Goal: Task Accomplishment & Management: Manage account settings

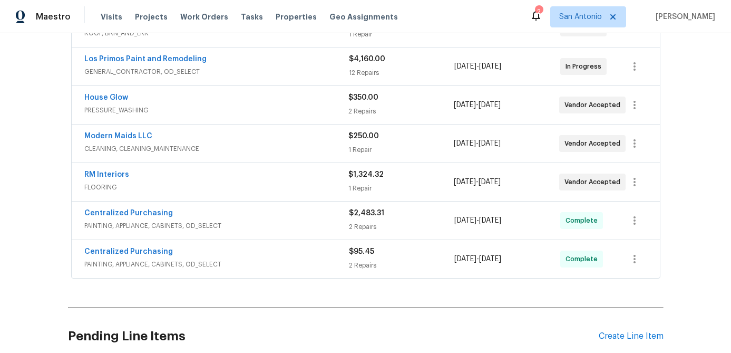
scroll to position [452, 0]
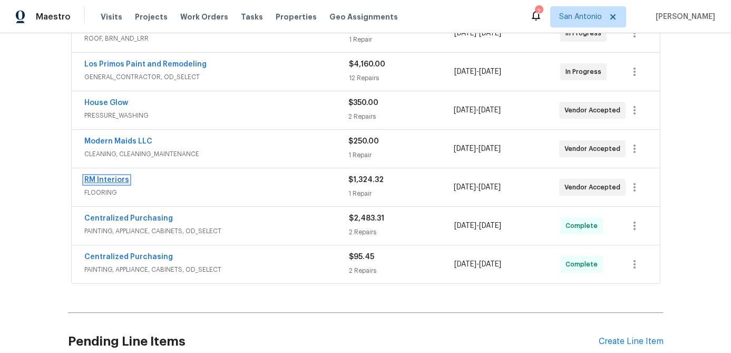
click at [102, 181] on link "RM Interiors" at bounding box center [106, 179] width 45 height 7
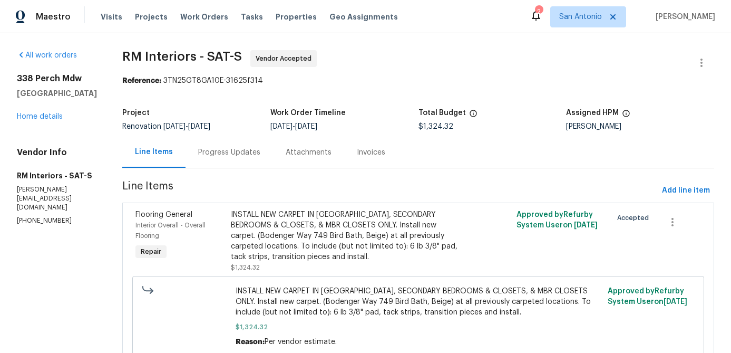
click at [239, 151] on div "Progress Updates" at bounding box center [229, 152] width 62 height 11
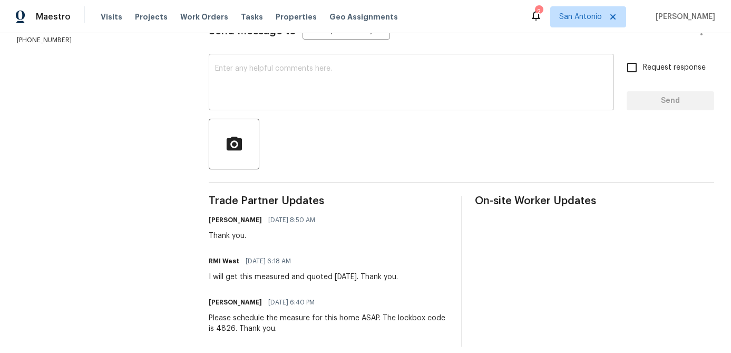
scroll to position [173, 0]
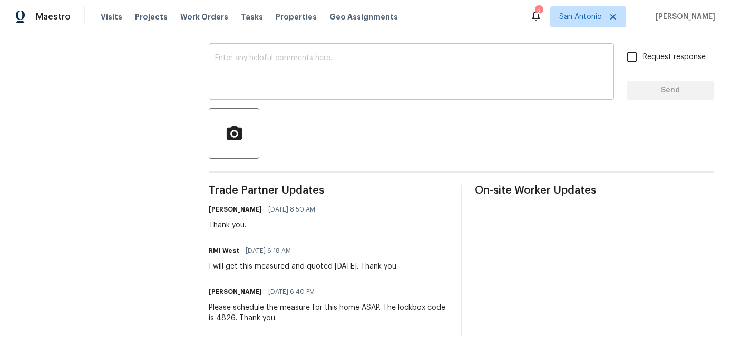
click at [283, 85] on textarea at bounding box center [411, 72] width 393 height 37
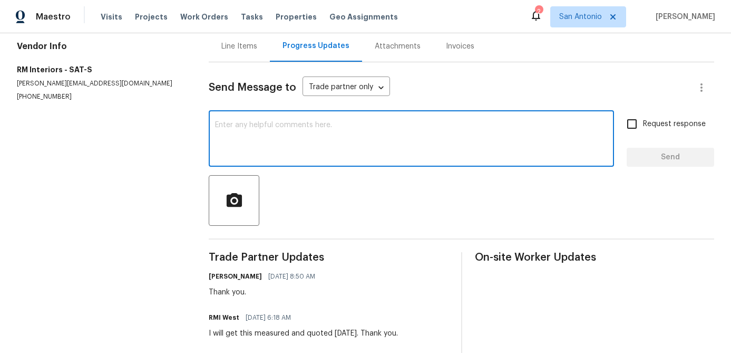
scroll to position [102, 0]
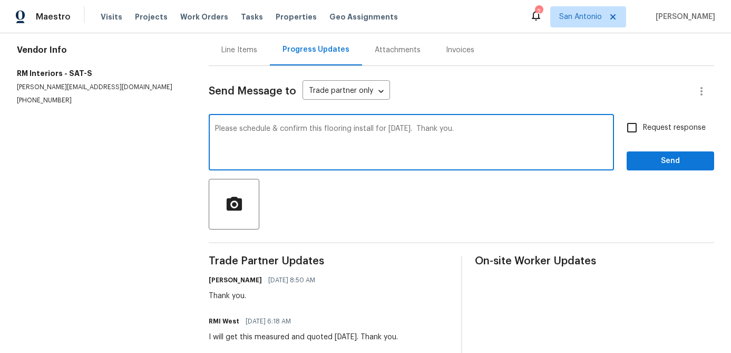
type textarea "Please schedule & confirm this flooring install for Thursday 10/16/25. Thank yo…"
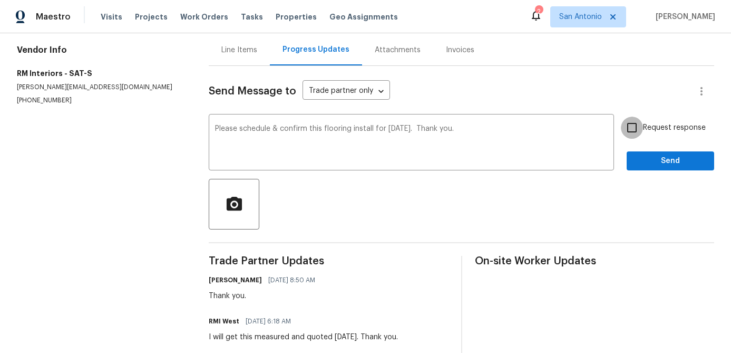
click at [635, 130] on input "Request response" at bounding box center [632, 128] width 22 height 22
checkbox input "true"
click at [659, 155] on span "Send" at bounding box center [670, 161] width 71 height 13
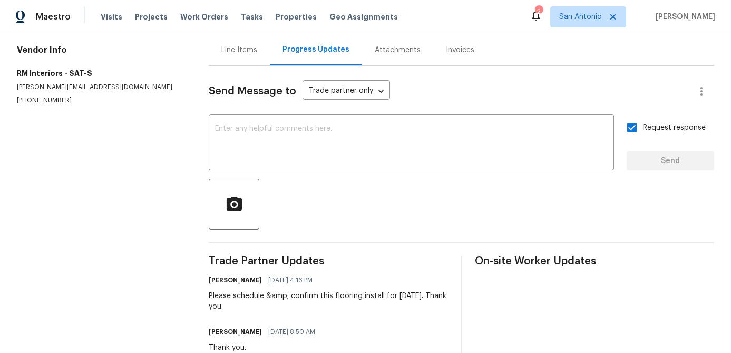
scroll to position [0, 0]
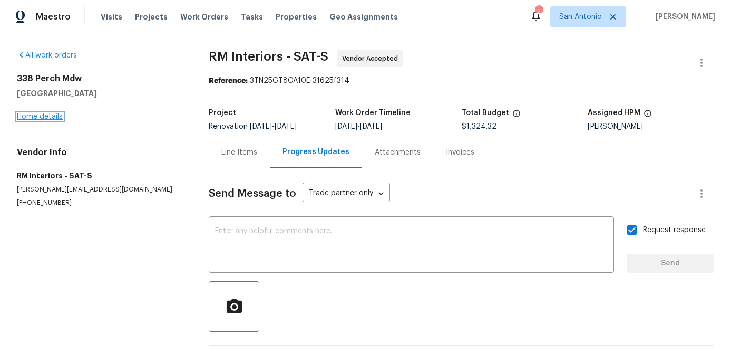
click at [35, 118] on link "Home details" at bounding box center [40, 116] width 46 height 7
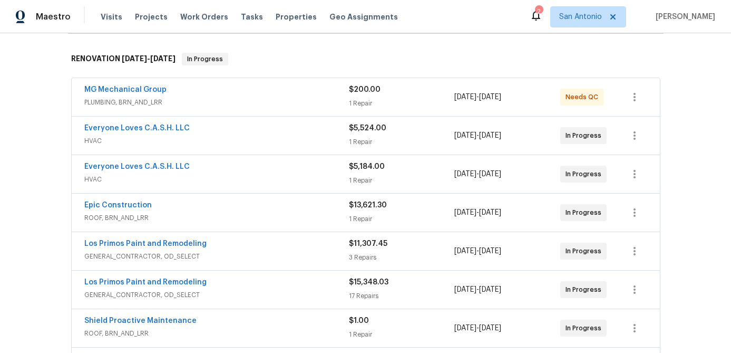
scroll to position [140, 0]
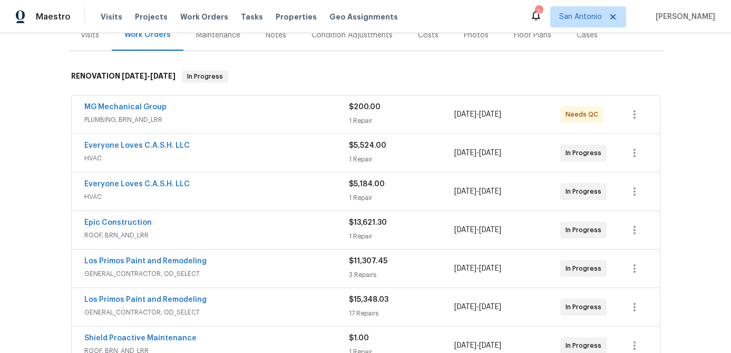
click at [140, 150] on span "Everyone Loves C.A.S.H. LLC" at bounding box center [136, 145] width 105 height 11
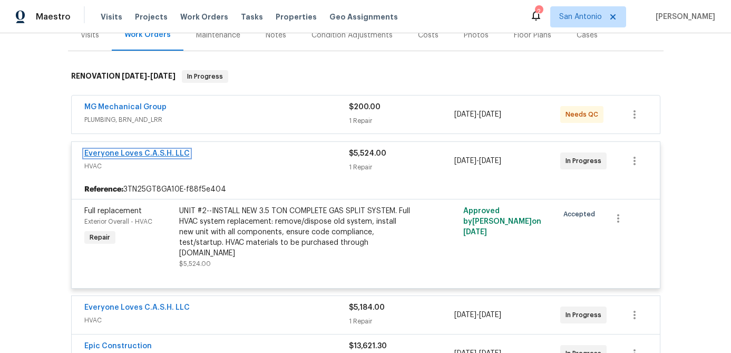
click at [159, 156] on link "Everyone Loves C.A.S.H. LLC" at bounding box center [136, 153] width 105 height 7
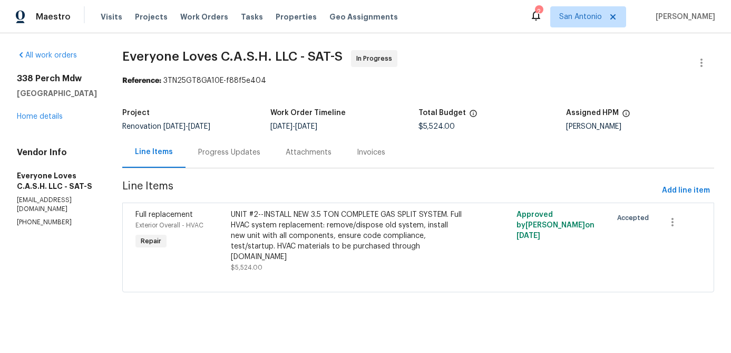
click at [236, 157] on div "Progress Updates" at bounding box center [229, 152] width 62 height 11
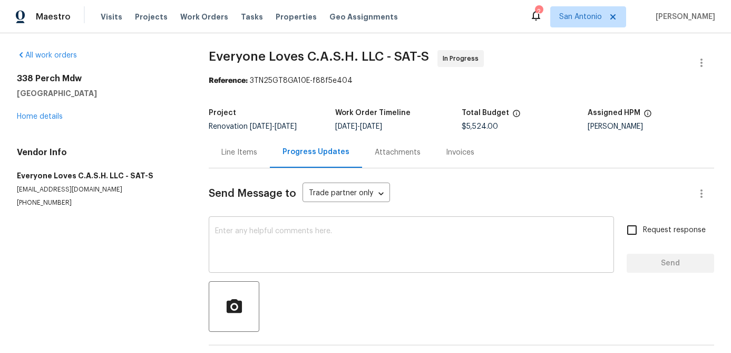
scroll to position [39, 0]
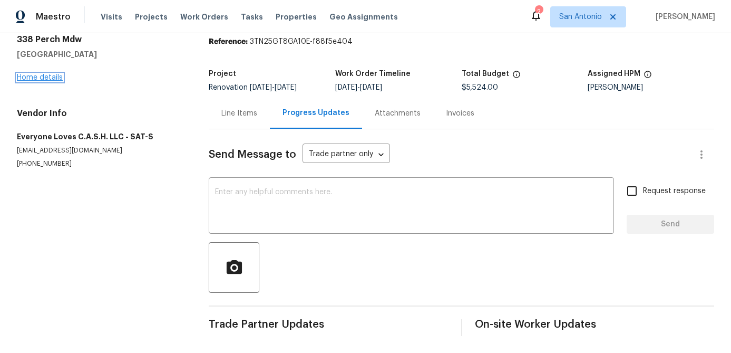
click at [48, 76] on link "Home details" at bounding box center [40, 77] width 46 height 7
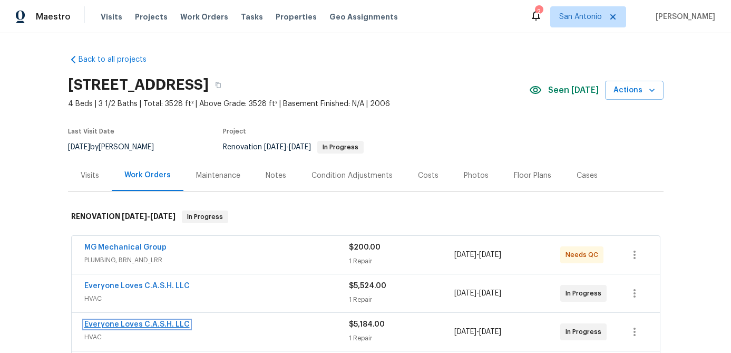
click at [132, 324] on link "Everyone Loves C.A.S.H. LLC" at bounding box center [136, 324] width 105 height 7
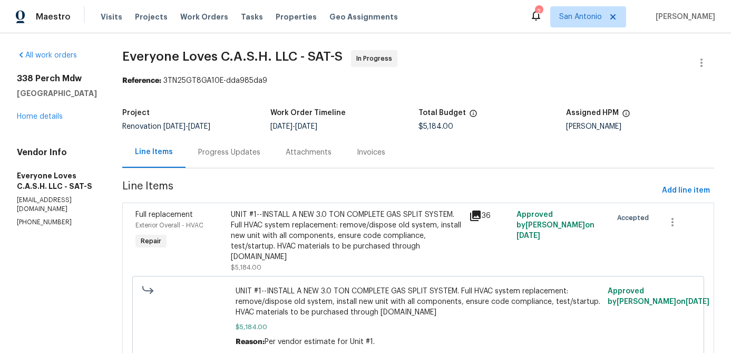
click at [261, 149] on div "Progress Updates" at bounding box center [229, 152] width 62 height 11
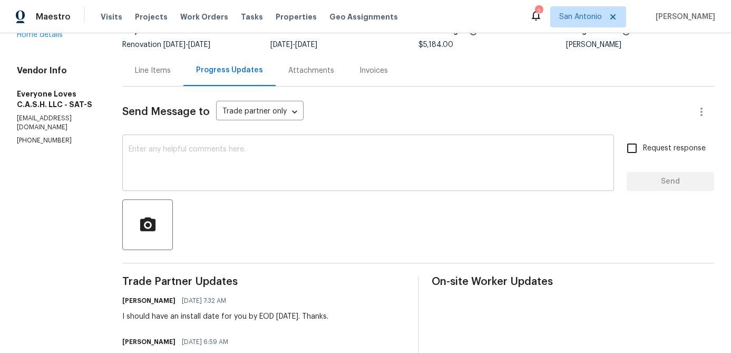
scroll to position [82, 0]
click at [300, 148] on textarea at bounding box center [368, 163] width 479 height 37
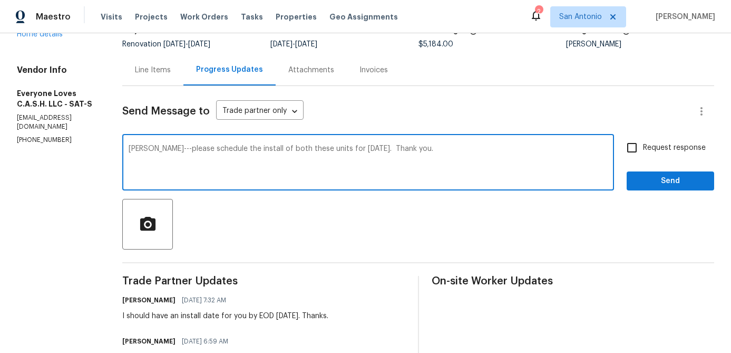
type textarea "Glenn---please schedule the install of both these units for Thursday 10/16/25. …"
click at [633, 148] on input "Request response" at bounding box center [632, 148] width 22 height 22
checkbox input "true"
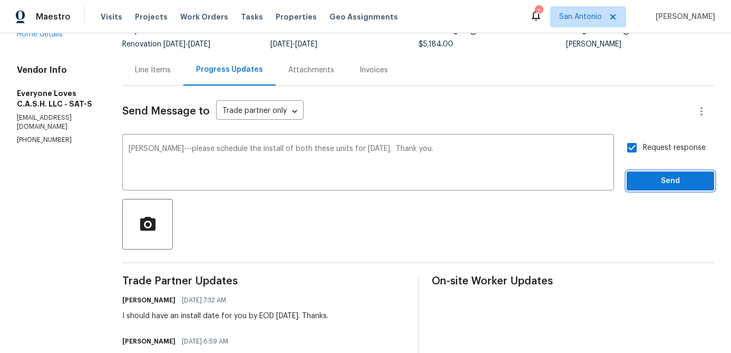
click at [660, 176] on span "Send" at bounding box center [670, 181] width 71 height 13
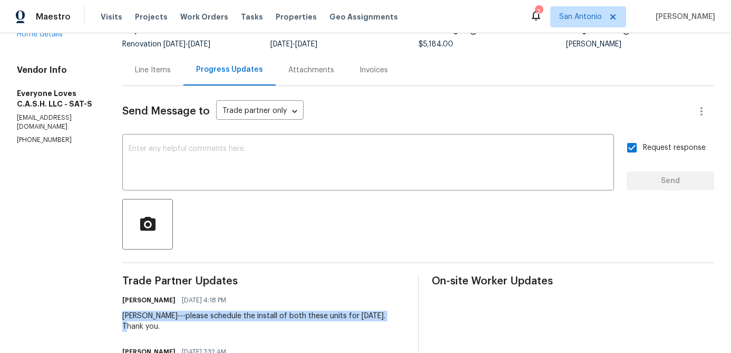
drag, startPoint x: 408, startPoint y: 318, endPoint x: 137, endPoint y: 314, distance: 270.5
copy div "Glenn---please schedule the install of both these units for Thursday 10/16/25."
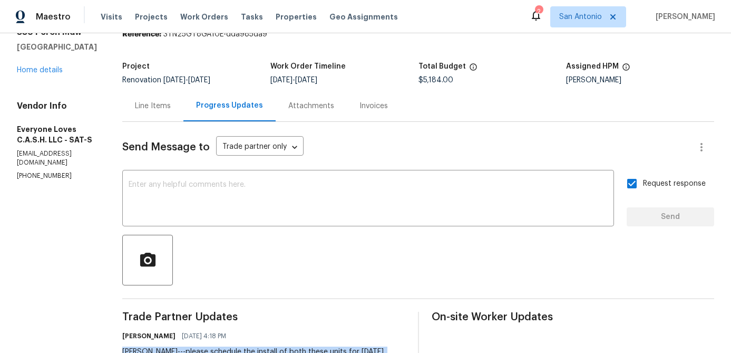
scroll to position [26, 0]
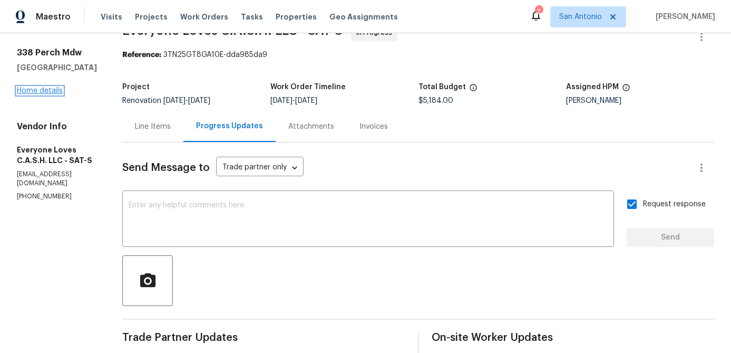
click at [30, 92] on link "Home details" at bounding box center [40, 90] width 46 height 7
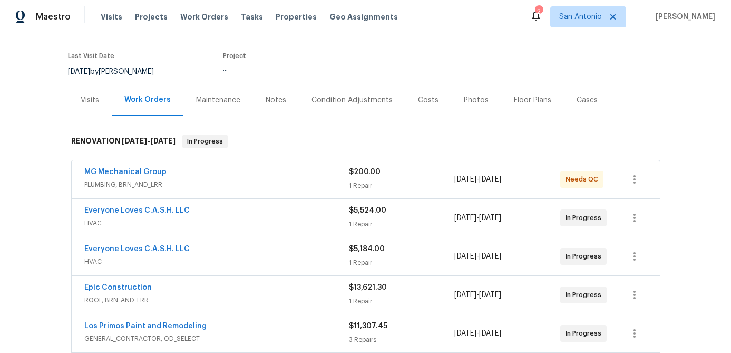
scroll to position [111, 0]
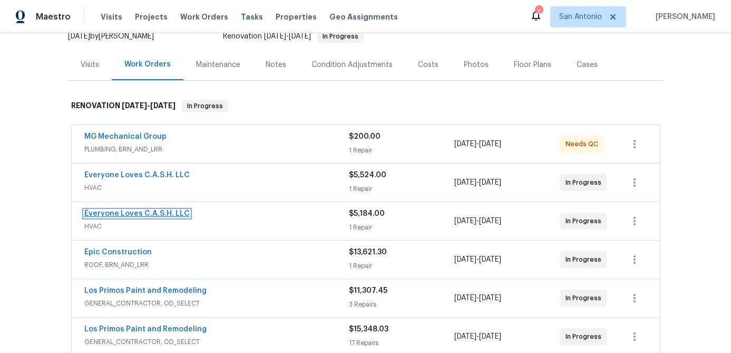
click at [136, 215] on link "Everyone Loves C.A.S.H. LLC" at bounding box center [136, 213] width 105 height 7
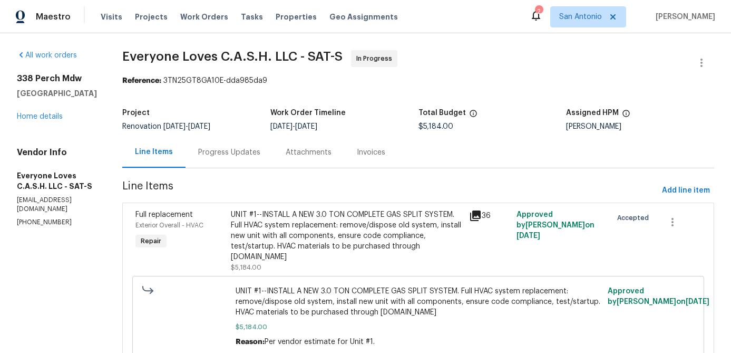
click at [241, 156] on div "Progress Updates" at bounding box center [229, 152] width 62 height 11
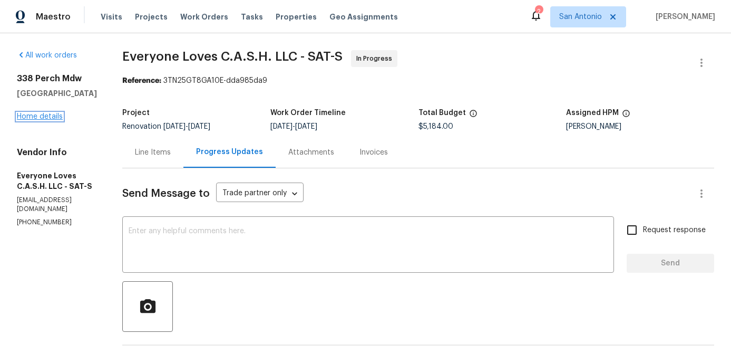
click at [47, 118] on link "Home details" at bounding box center [40, 116] width 46 height 7
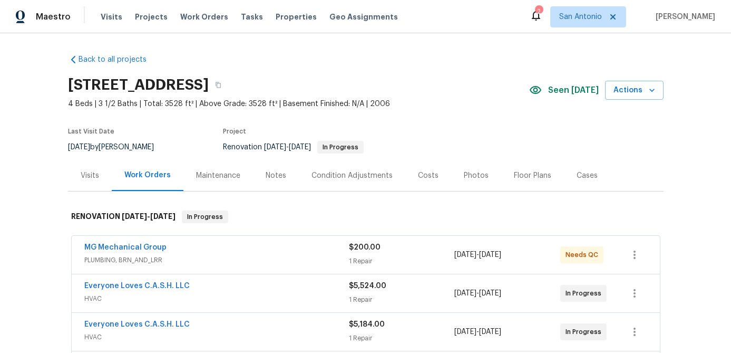
click at [147, 281] on span "Everyone Loves C.A.S.H. LLC" at bounding box center [136, 286] width 105 height 11
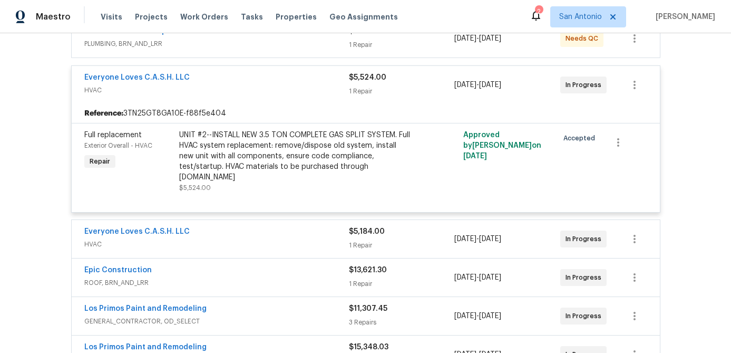
scroll to position [215, 0]
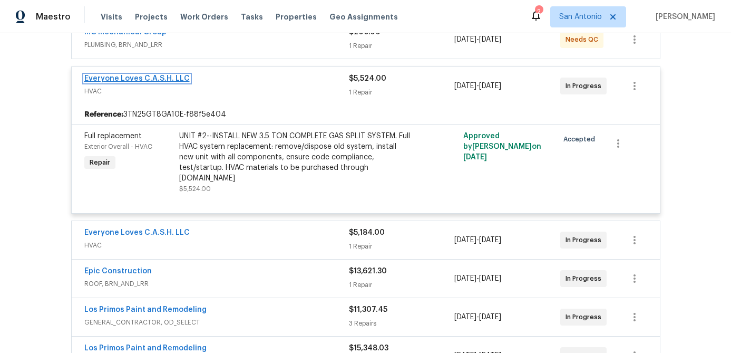
click at [152, 80] on link "Everyone Loves C.A.S.H. LLC" at bounding box center [136, 78] width 105 height 7
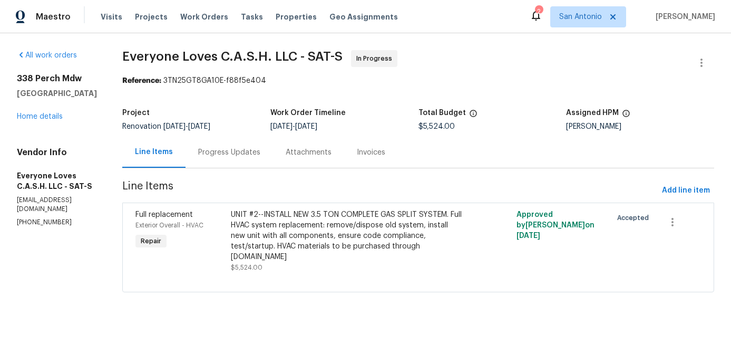
click at [233, 154] on div "Progress Updates" at bounding box center [229, 152] width 62 height 11
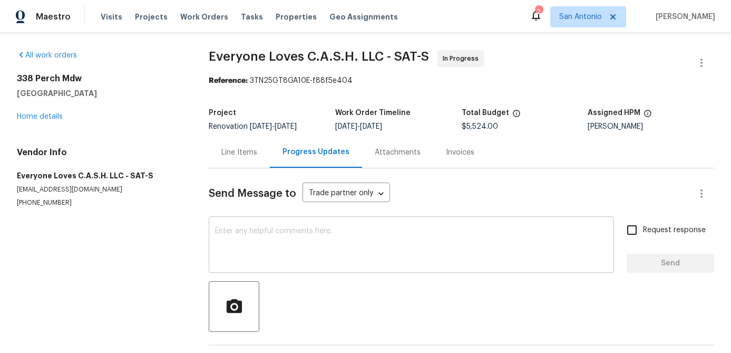
scroll to position [39, 0]
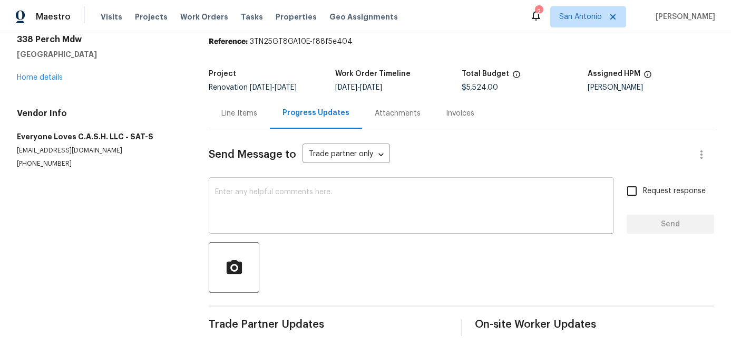
click at [246, 197] on textarea at bounding box center [411, 206] width 393 height 37
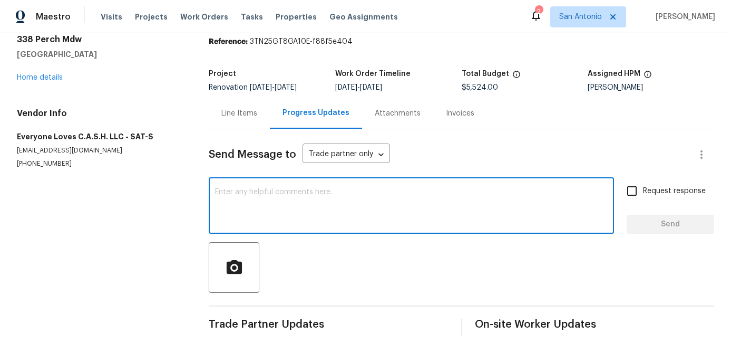
paste textarea "Glenn---please schedule the install of both these units for Thursday 10/16/25."
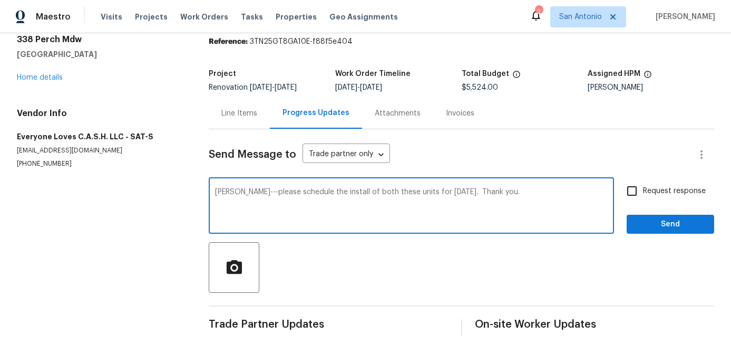
type textarea "Glenn---please schedule the install of both these units for Thursday 10/16/25. …"
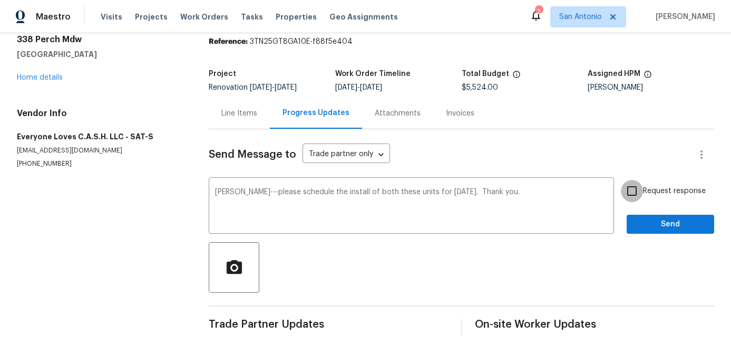
click at [636, 189] on input "Request response" at bounding box center [632, 191] width 22 height 22
checkbox input "true"
click at [659, 223] on span "Send" at bounding box center [670, 224] width 71 height 13
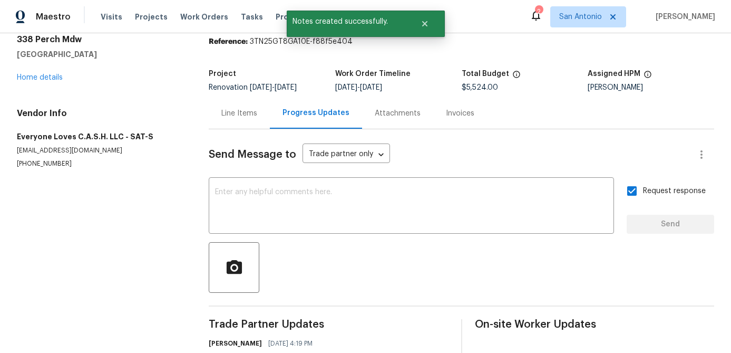
scroll to position [91, 0]
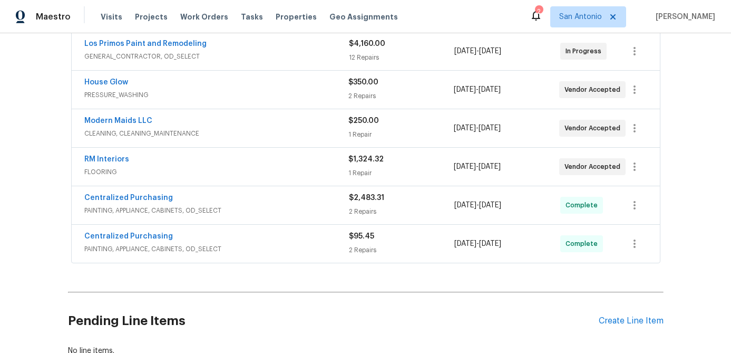
scroll to position [469, 0]
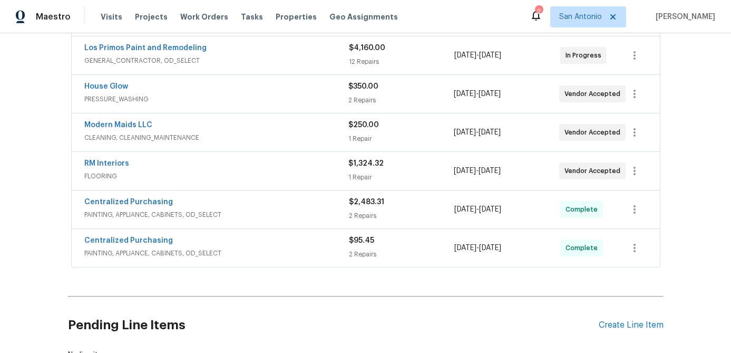
click at [97, 159] on span "RM Interiors" at bounding box center [106, 163] width 45 height 11
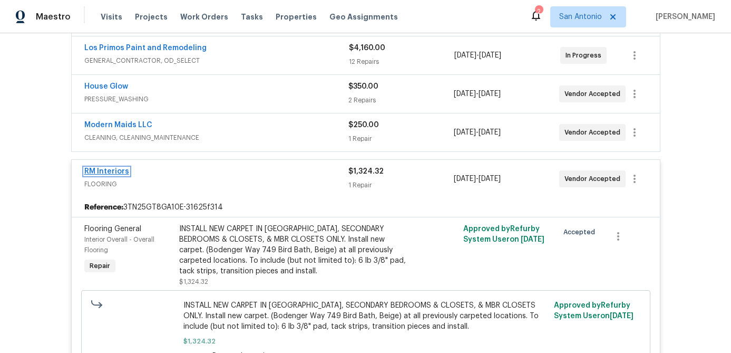
click at [110, 171] on link "RM Interiors" at bounding box center [106, 171] width 45 height 7
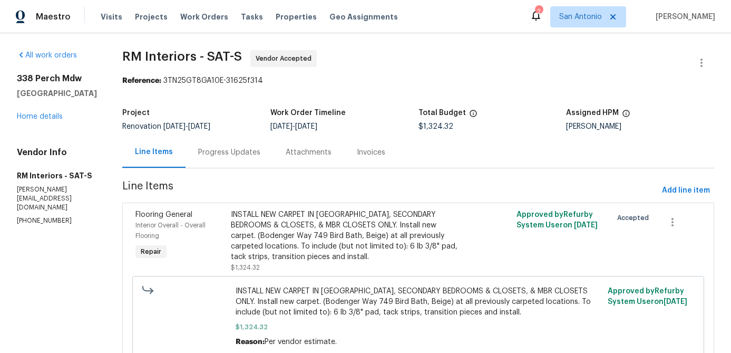
click at [218, 152] on div "Progress Updates" at bounding box center [229, 152] width 62 height 11
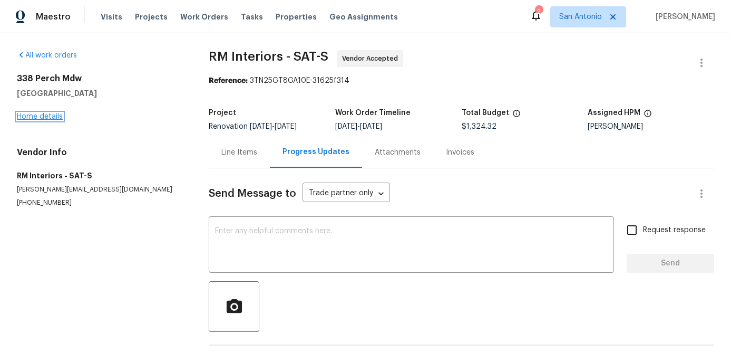
click at [36, 113] on link "Home details" at bounding box center [40, 116] width 46 height 7
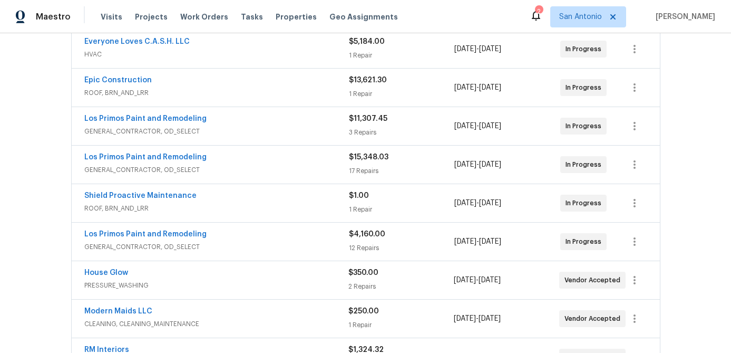
scroll to position [279, 0]
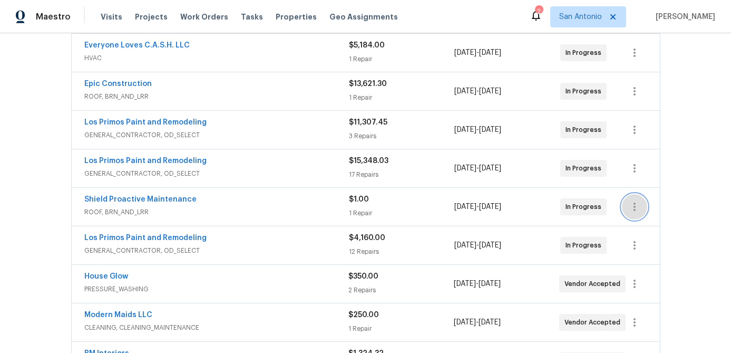
click at [635, 209] on icon "button" at bounding box center [635, 206] width 2 height 8
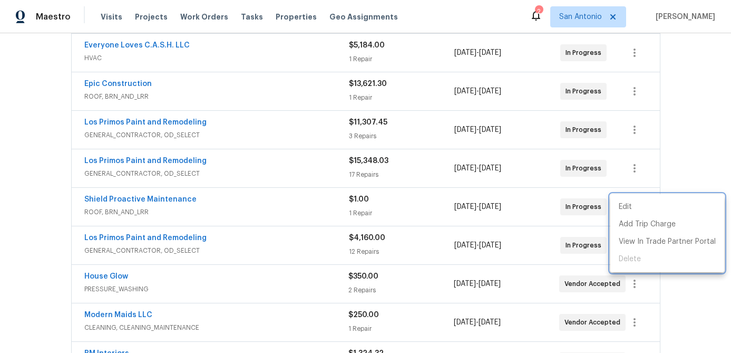
click at [218, 214] on div at bounding box center [365, 176] width 731 height 353
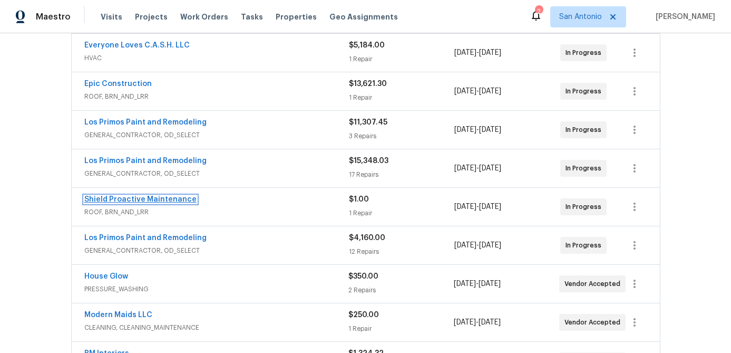
click at [178, 202] on link "Shield Proactive Maintenance" at bounding box center [140, 199] width 112 height 7
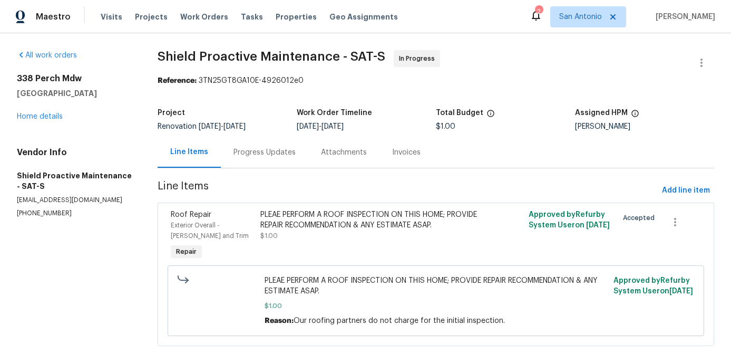
scroll to position [23, 0]
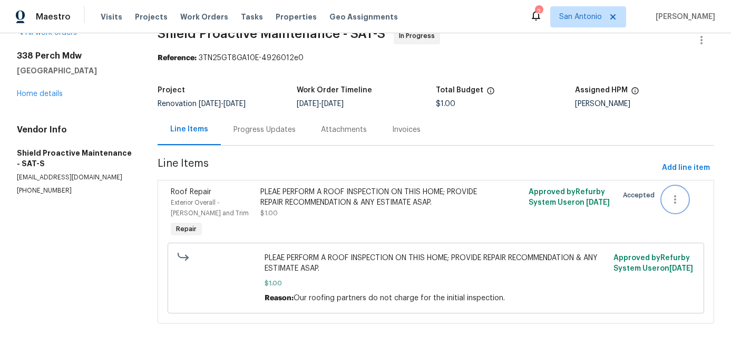
click at [677, 204] on icon "button" at bounding box center [675, 199] width 13 height 13
click at [680, 199] on li "Cancel" at bounding box center [683, 198] width 41 height 17
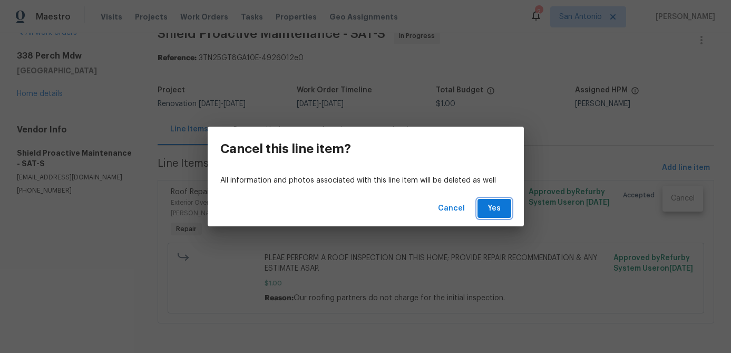
click at [500, 209] on span "Yes" at bounding box center [494, 208] width 17 height 13
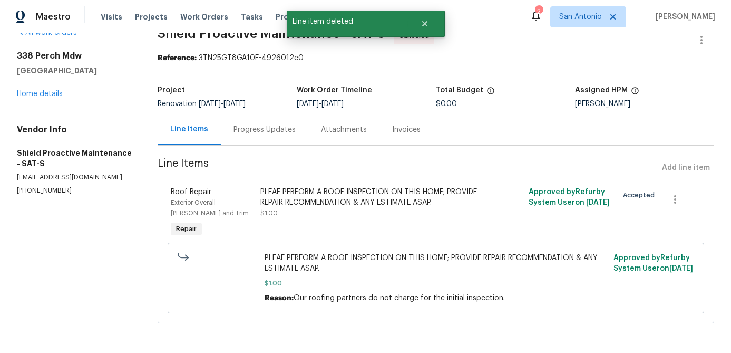
scroll to position [0, 0]
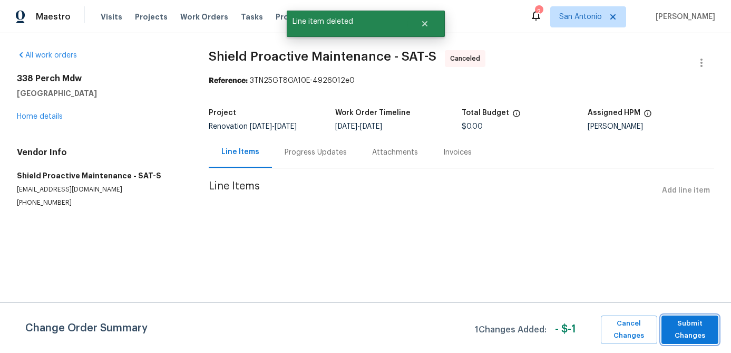
click at [688, 323] on span "Submit Changes" at bounding box center [690, 329] width 46 height 24
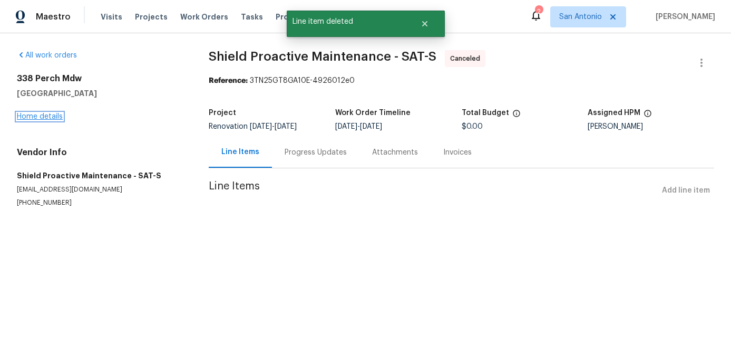
click at [36, 118] on link "Home details" at bounding box center [40, 116] width 46 height 7
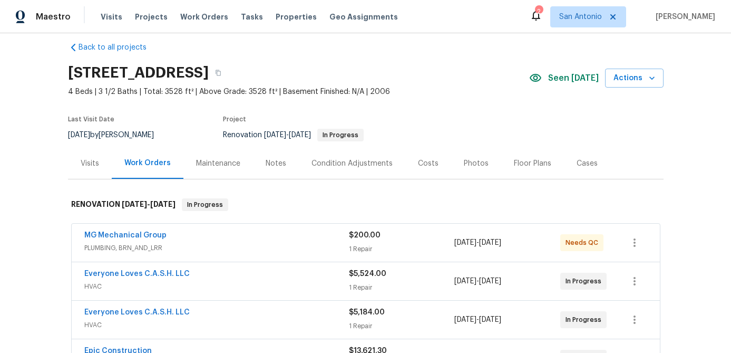
scroll to position [12, 0]
click at [285, 162] on div "Notes" at bounding box center [276, 163] width 46 height 31
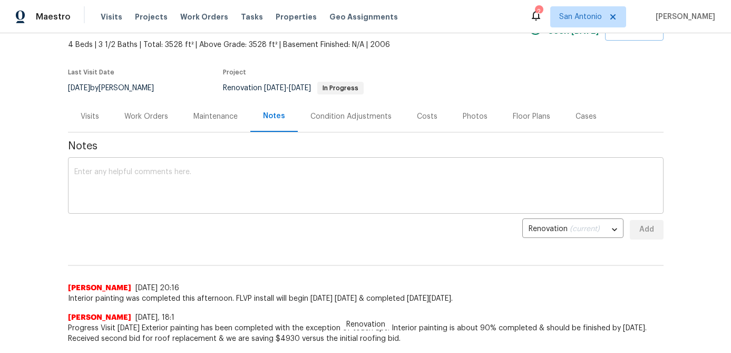
scroll to position [65, 0]
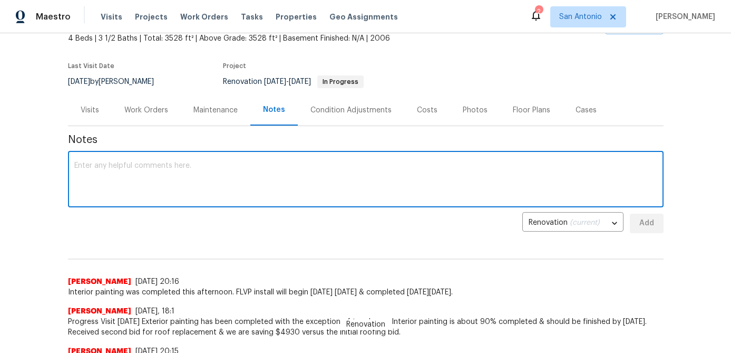
click at [204, 190] on textarea at bounding box center [365, 180] width 583 height 37
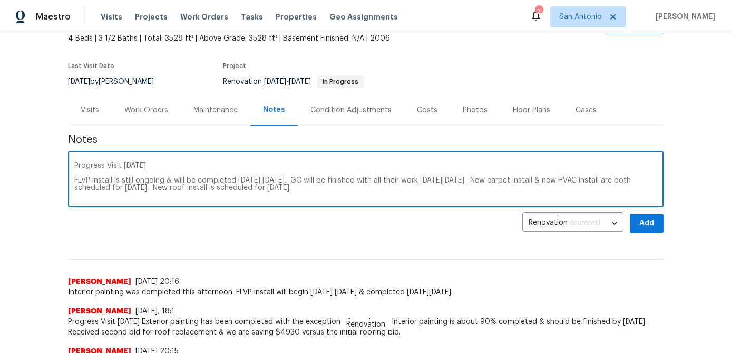
type textarea "Progress Visit 10/13/25 FLVP install is still ongoing & will be completed tomor…"
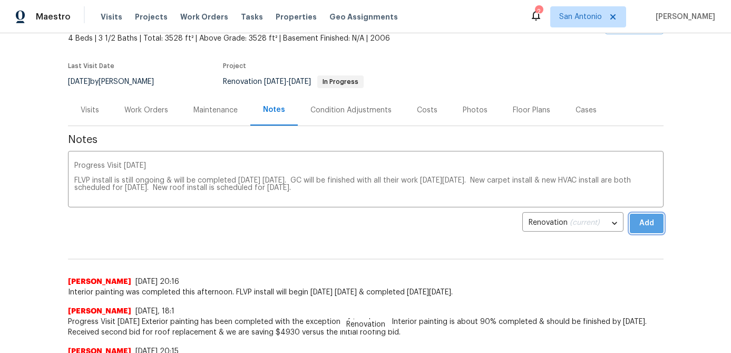
click at [654, 226] on span "Add" at bounding box center [647, 223] width 17 height 13
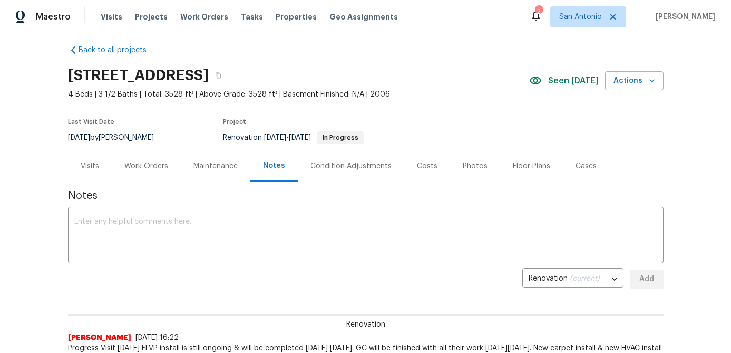
scroll to position [0, 0]
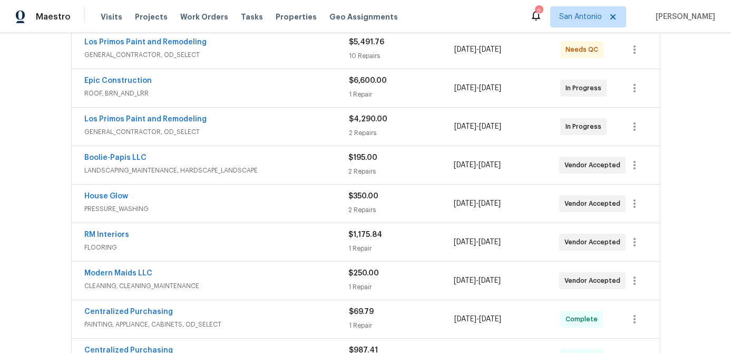
scroll to position [206, 0]
click at [123, 273] on link "Modern Maids LLC" at bounding box center [118, 271] width 68 height 7
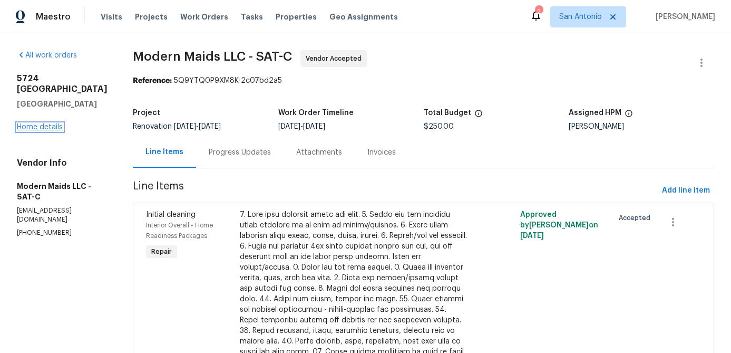
click at [46, 123] on link "Home details" at bounding box center [40, 126] width 46 height 7
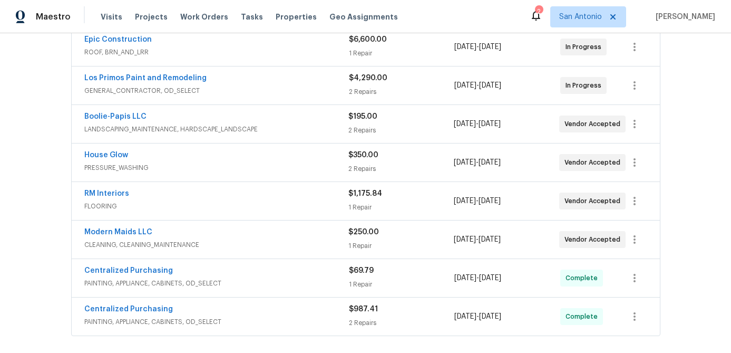
scroll to position [247, 0]
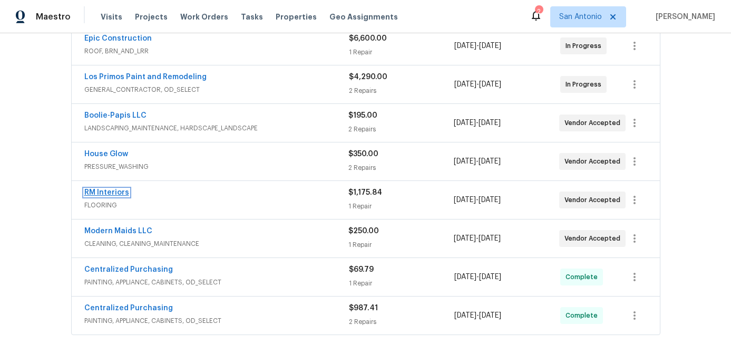
click at [109, 189] on link "RM Interiors" at bounding box center [106, 192] width 45 height 7
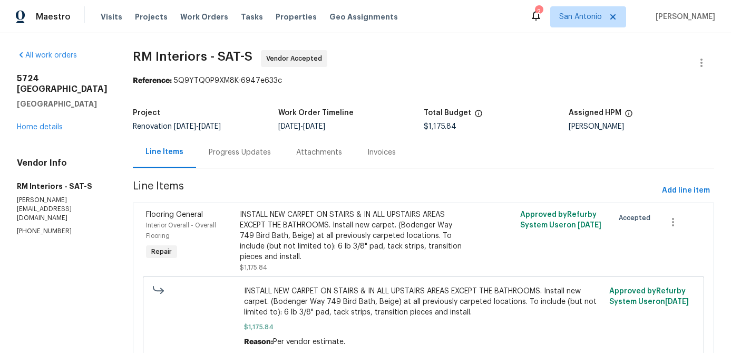
click at [239, 151] on div "Progress Updates" at bounding box center [240, 152] width 62 height 11
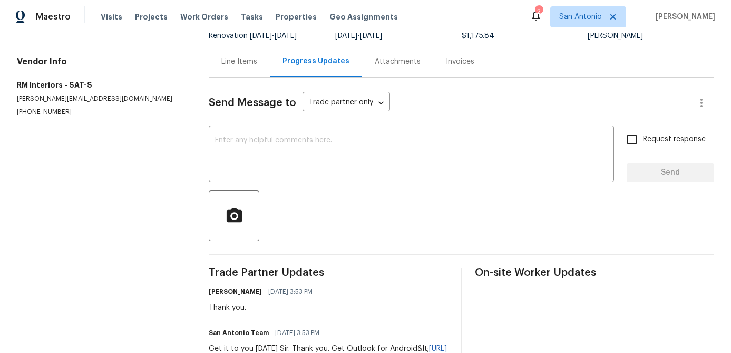
scroll to position [69, 0]
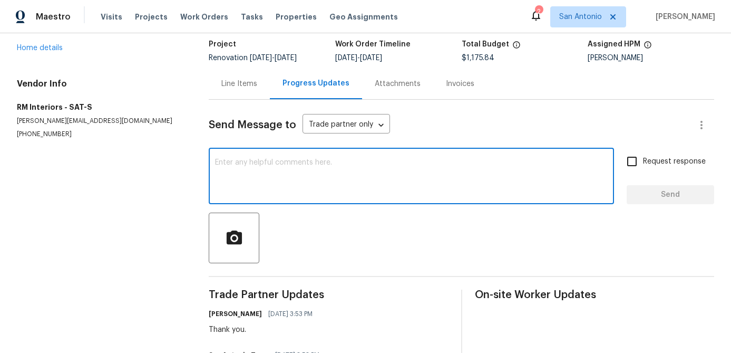
click at [294, 172] on textarea at bounding box center [411, 177] width 393 height 37
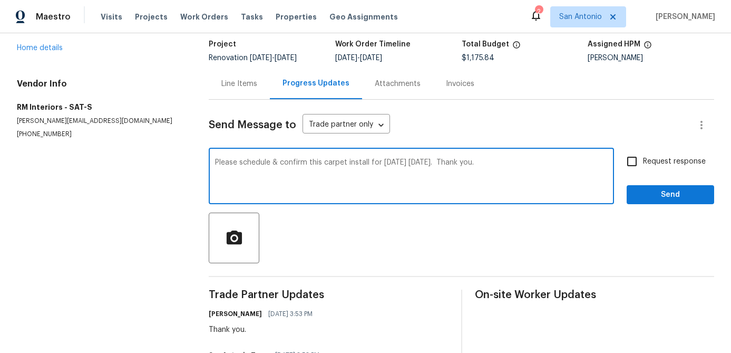
type textarea "Please schedule & confirm this carpet install for tomorrow Tuesday 10/14/25. Th…"
click at [630, 168] on input "Request response" at bounding box center [632, 161] width 22 height 22
checkbox input "true"
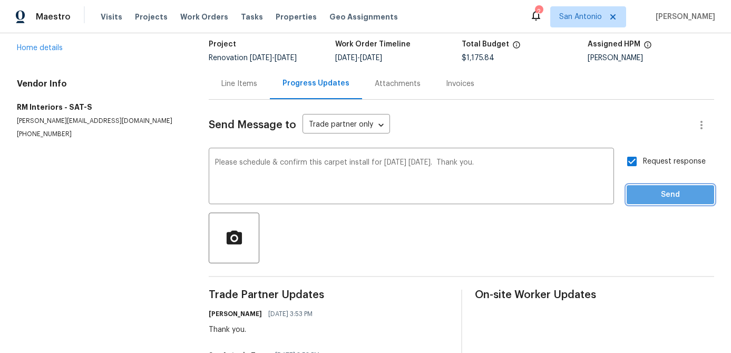
click at [645, 186] on button "Send" at bounding box center [671, 195] width 88 height 20
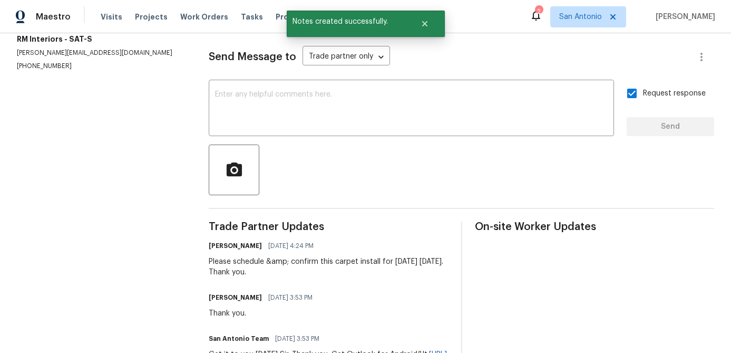
scroll to position [0, 0]
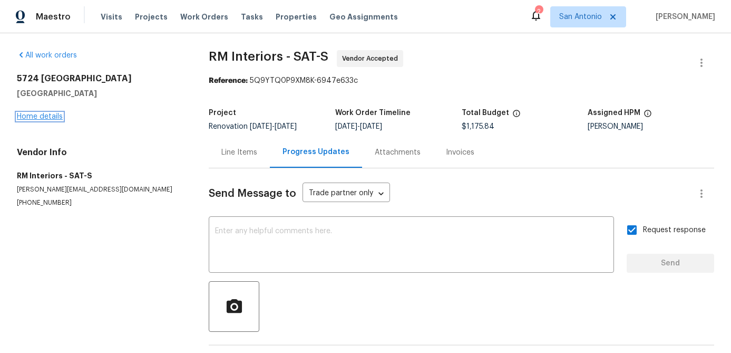
click at [43, 118] on link "Home details" at bounding box center [40, 116] width 46 height 7
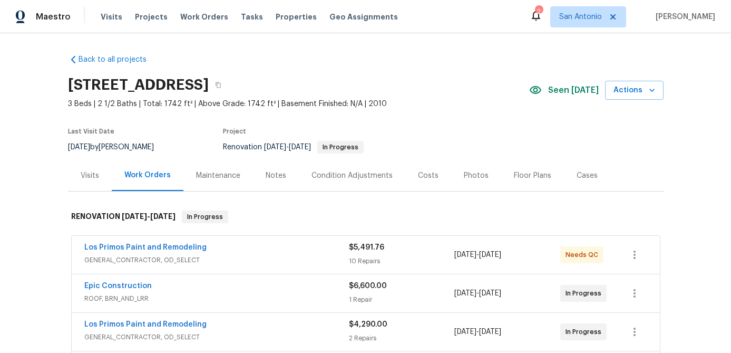
click at [272, 177] on div "Notes" at bounding box center [276, 175] width 21 height 11
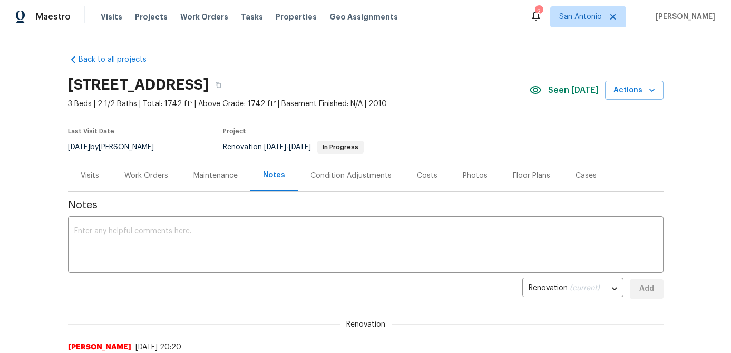
click at [148, 171] on div "Work Orders" at bounding box center [146, 175] width 44 height 11
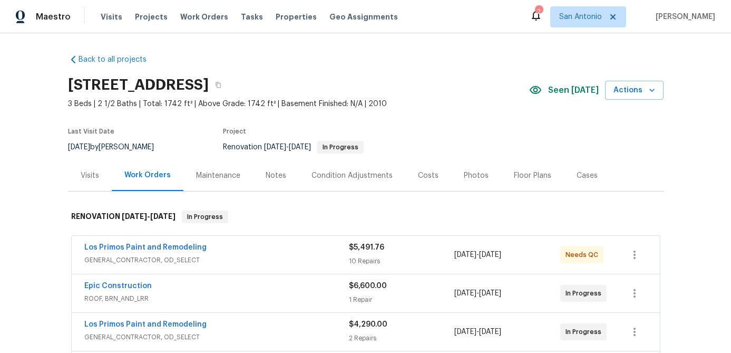
click at [279, 179] on div "Notes" at bounding box center [276, 175] width 21 height 11
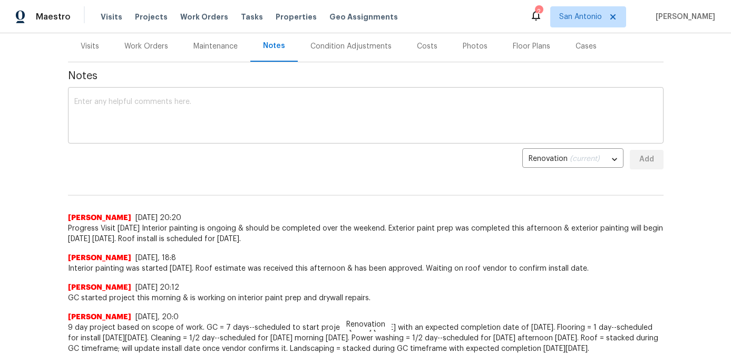
scroll to position [132, 0]
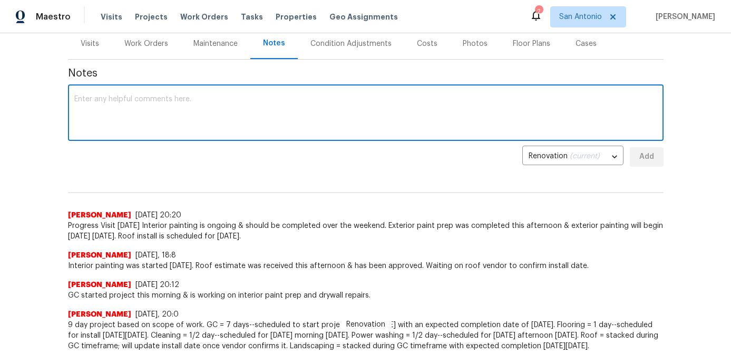
click at [273, 131] on textarea at bounding box center [365, 113] width 583 height 37
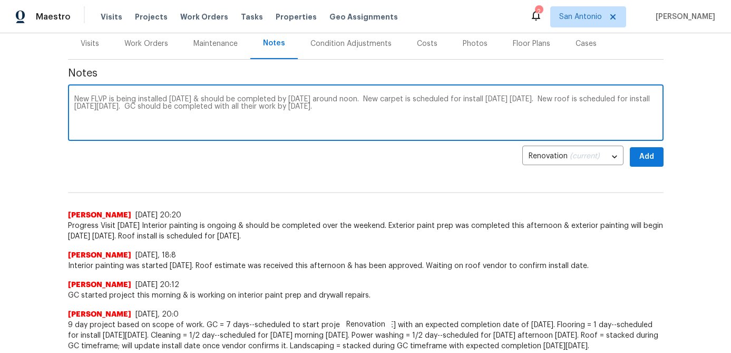
type textarea "New FLVP is being installed today & should be completed by tomorrow around noon…"
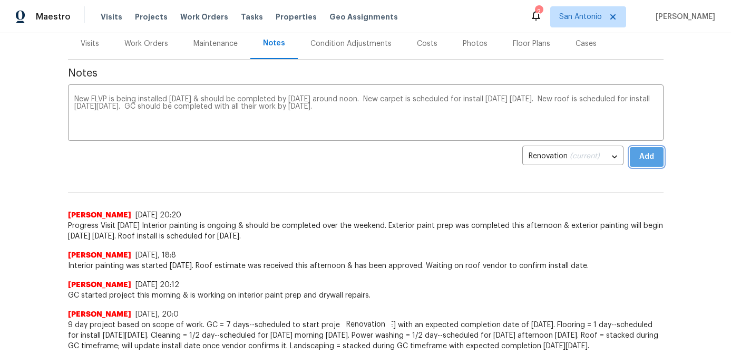
click at [654, 154] on span "Add" at bounding box center [647, 156] width 17 height 13
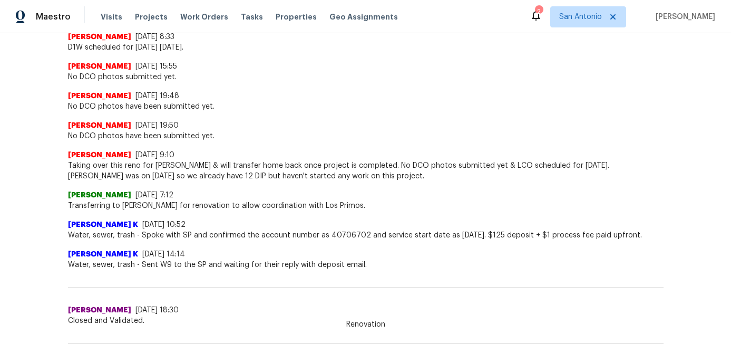
scroll to position [0, 0]
